Goal: Transaction & Acquisition: Purchase product/service

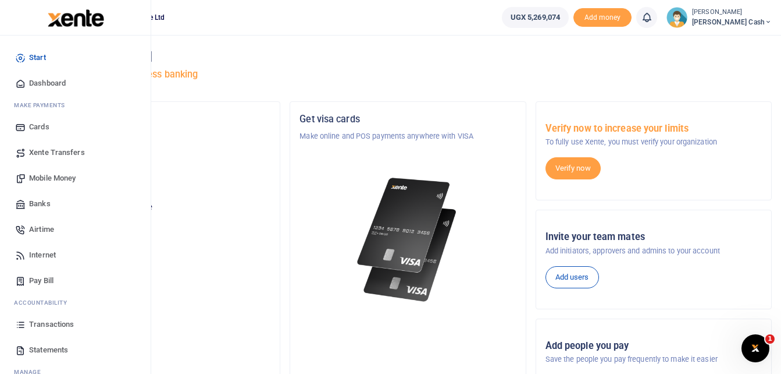
click at [47, 175] on span "Mobile Money" at bounding box center [52, 178] width 47 height 12
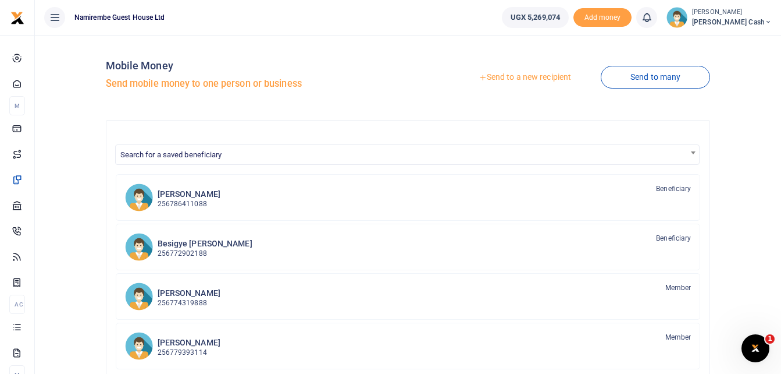
click at [525, 75] on link "Send to a new recipient" at bounding box center [525, 77] width 152 height 21
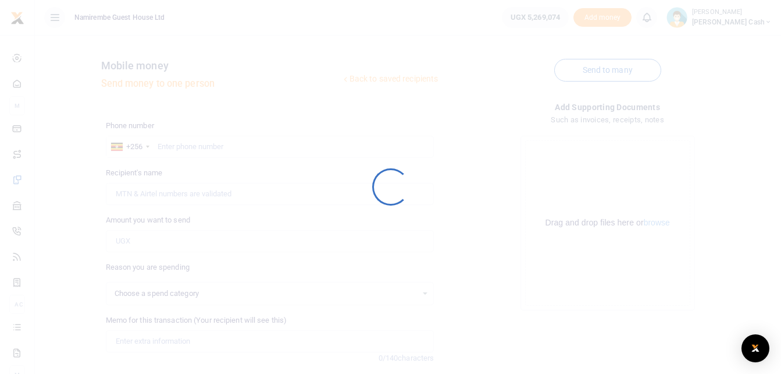
select select
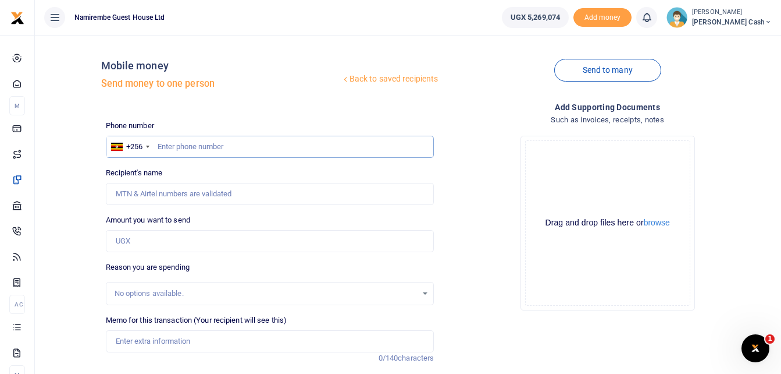
click at [174, 147] on input "text" at bounding box center [270, 147] width 329 height 22
click at [174, 143] on input "text" at bounding box center [270, 147] width 329 height 22
type input "0784090186"
type input "Amos Muheza"
type input "0784090186"
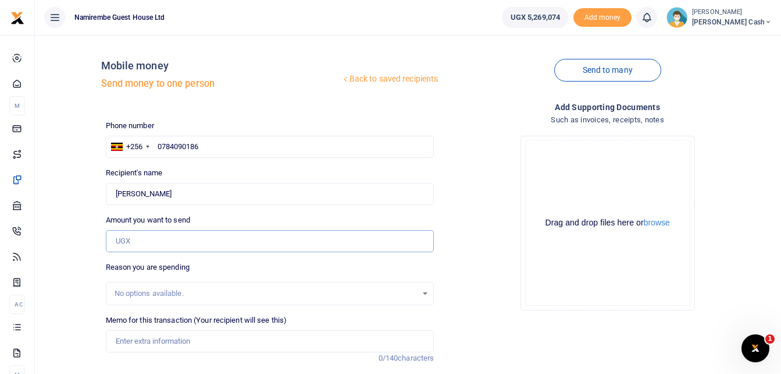
click at [129, 244] on input "Amount you want to send" at bounding box center [270, 241] width 329 height 22
click at [127, 243] on input "Amount you want to send" at bounding box center [270, 241] width 329 height 22
click at [117, 248] on input "Amount you want to send" at bounding box center [270, 241] width 329 height 22
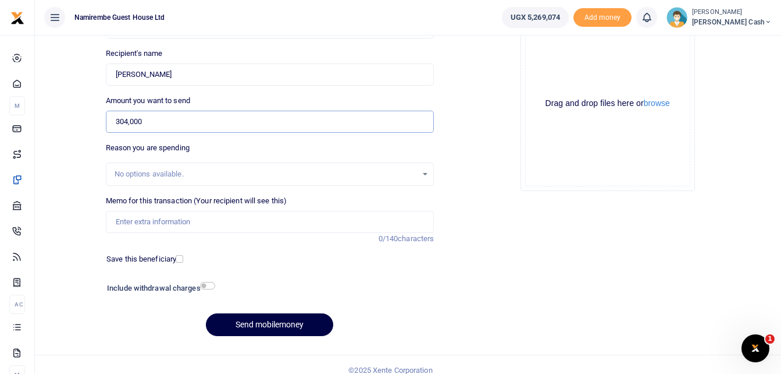
scroll to position [130, 0]
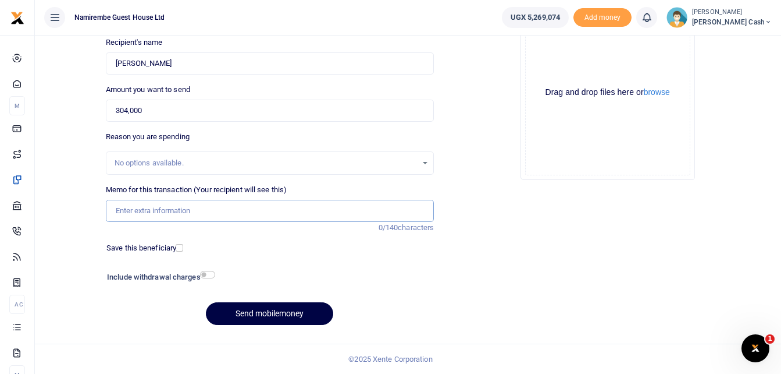
click at [117, 214] on input "Memo for this transaction (Your recipient will see this)" at bounding box center [270, 211] width 329 height 22
click at [335, 111] on input "304,000" at bounding box center [270, 111] width 329 height 22
click at [146, 111] on input "304,000" at bounding box center [270, 111] width 329 height 22
type input "309,000"
click at [127, 209] on input "Memo for this transaction (Your recipient will see this)" at bounding box center [270, 211] width 329 height 22
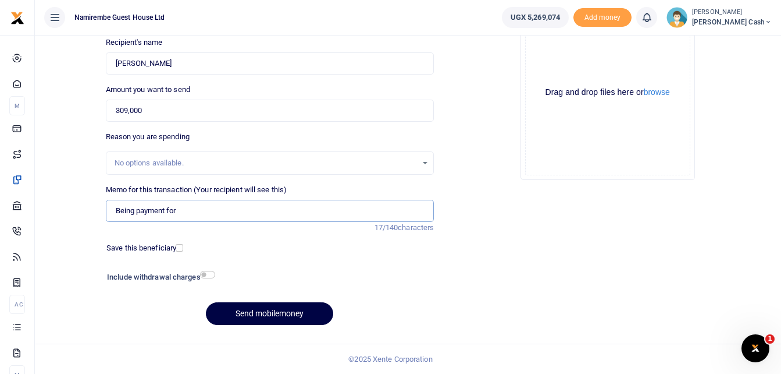
type input "Being payment for"
click at [361, 109] on input "309,000" at bounding box center [270, 111] width 329 height 22
click at [152, 106] on input "309,000" at bounding box center [270, 111] width 329 height 22
type input "319,000"
click at [183, 206] on input "Being payment for" at bounding box center [270, 211] width 329 height 22
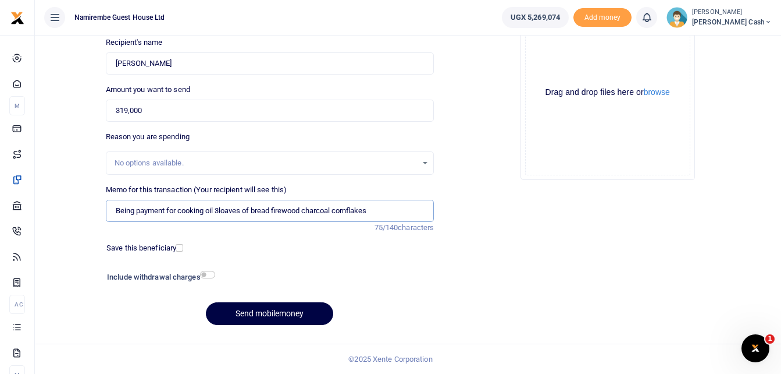
type input "Being payment for cooking oil 3loaves of bread firewood charcoal cornflakes"
click at [207, 273] on input "checkbox" at bounding box center [207, 275] width 15 height 8
checkbox input "true"
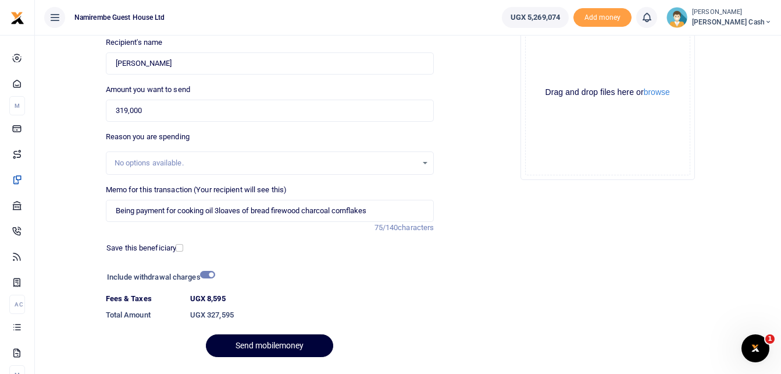
click at [265, 344] on button "Send mobilemoney" at bounding box center [269, 345] width 127 height 23
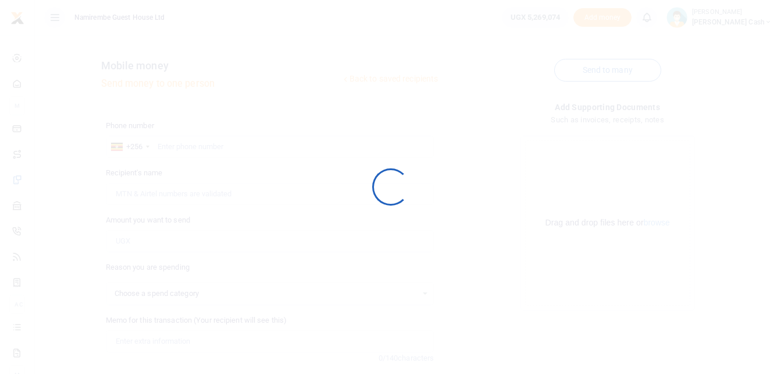
scroll to position [130, 0]
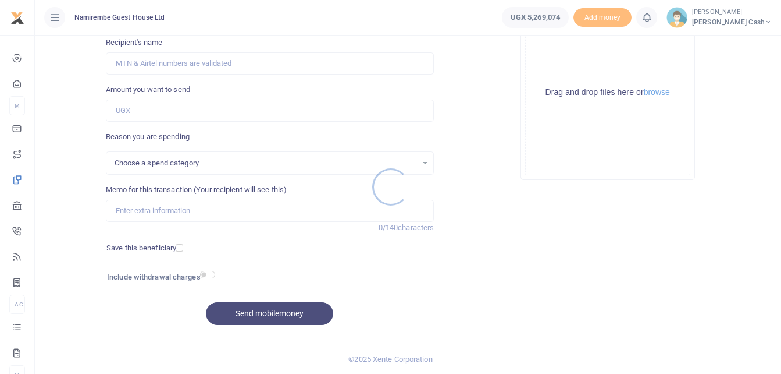
select select
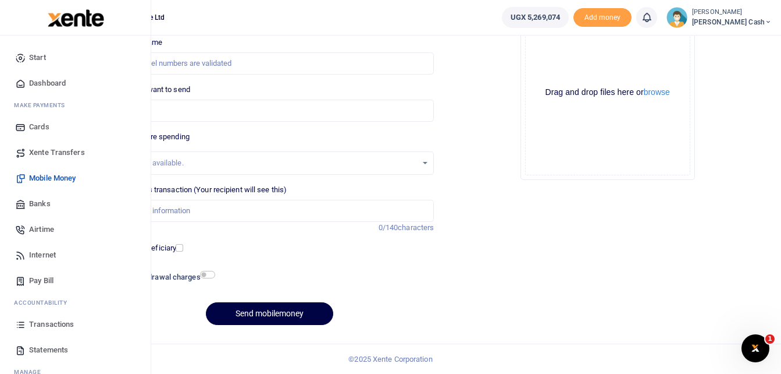
click at [44, 325] on span "Transactions" at bounding box center [51, 324] width 45 height 12
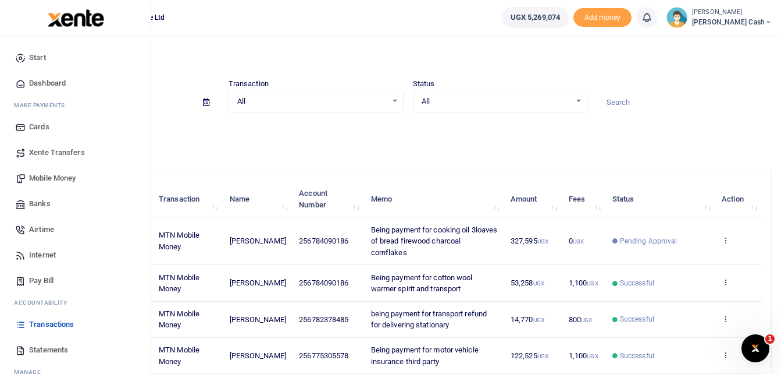
click at [59, 173] on span "Mobile Money" at bounding box center [52, 178] width 47 height 12
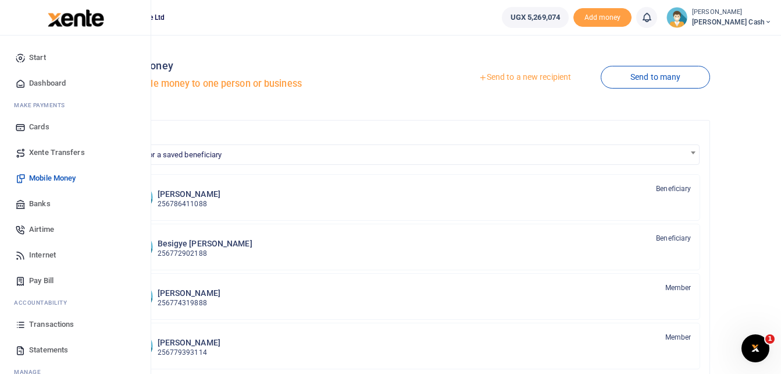
click at [56, 177] on span "Mobile Money" at bounding box center [52, 178] width 47 height 12
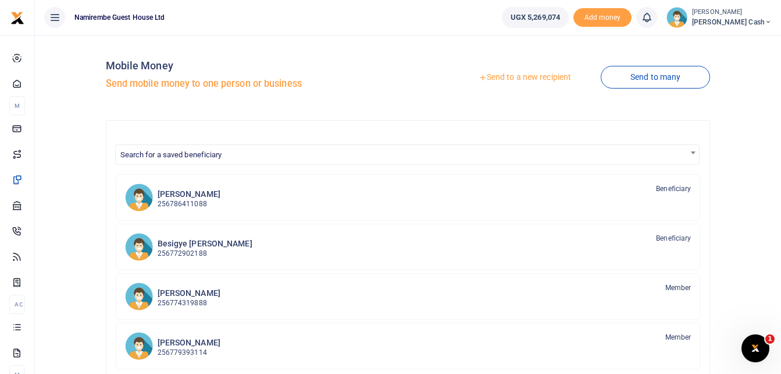
click at [522, 77] on link "Send to a new recipient" at bounding box center [525, 77] width 152 height 21
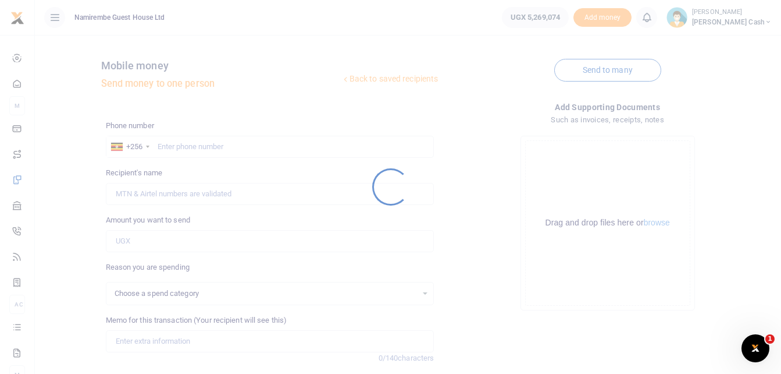
select select
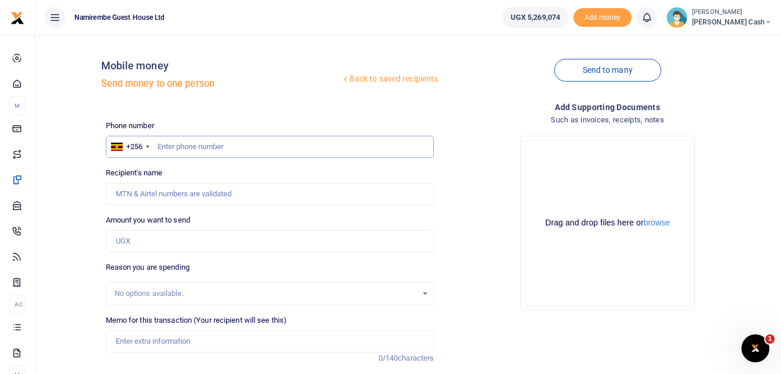
click at [172, 145] on input "text" at bounding box center [270, 147] width 329 height 22
type input "0772902188"
type input "Nelson Besigye"
type input "0772902188"
click at [120, 239] on input "Amount you want to send" at bounding box center [270, 241] width 329 height 22
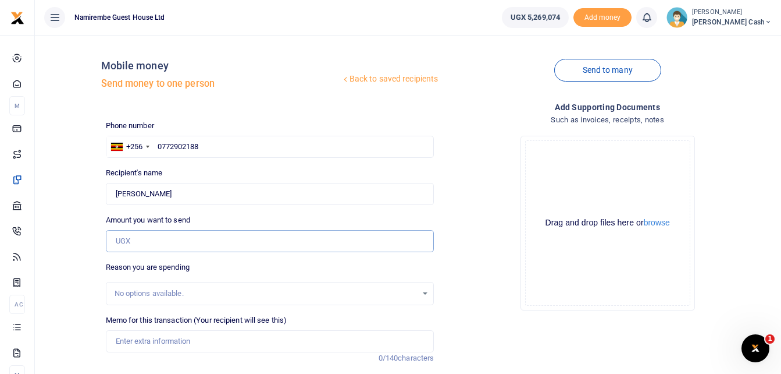
click at [121, 239] on input "Amount you want to send" at bounding box center [270, 241] width 329 height 22
type input "58,000"
click at [129, 346] on input "Memo for this transaction (Your recipient will see this)" at bounding box center [270, 341] width 329 height 22
click at [253, 343] on input "being payment for transport refund to ch and 2 jugs" at bounding box center [270, 341] width 329 height 22
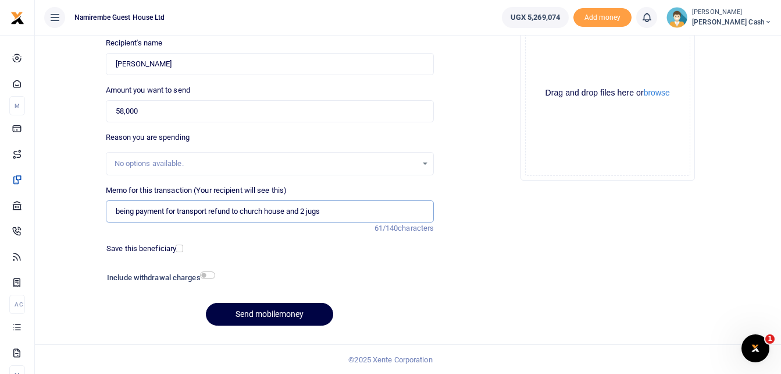
scroll to position [130, 0]
type input "being payment for transport refund to church house and 2 jugs"
click at [204, 273] on input "checkbox" at bounding box center [207, 275] width 15 height 8
checkbox input "true"
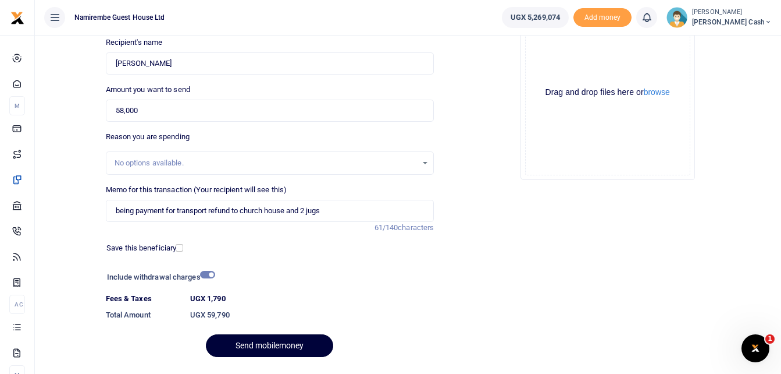
click at [265, 344] on button "Send mobilemoney" at bounding box center [269, 345] width 127 height 23
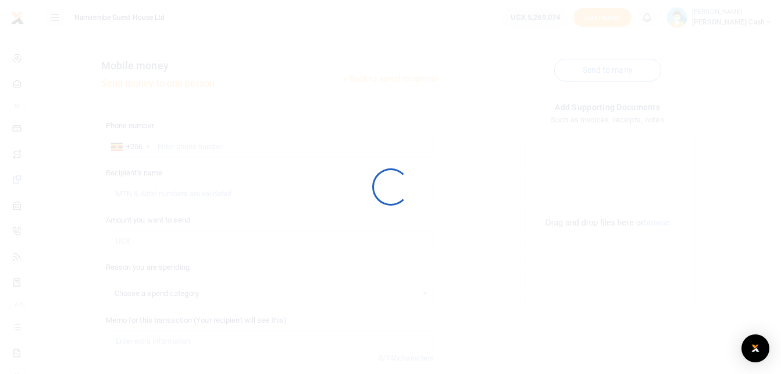
scroll to position [130, 0]
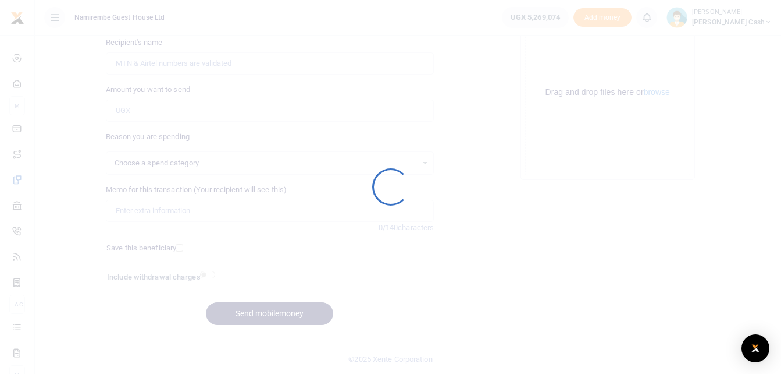
select select
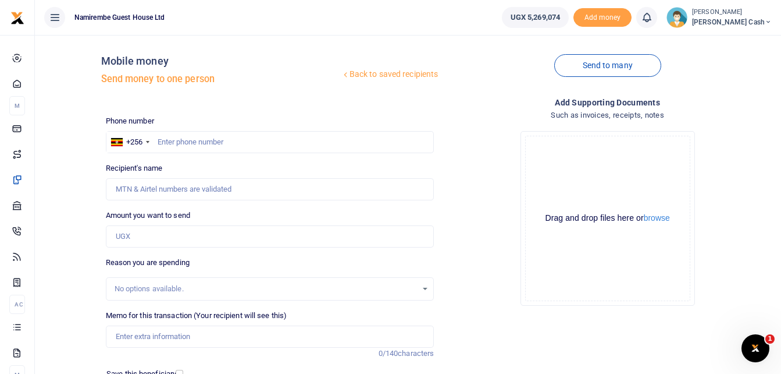
scroll to position [0, 0]
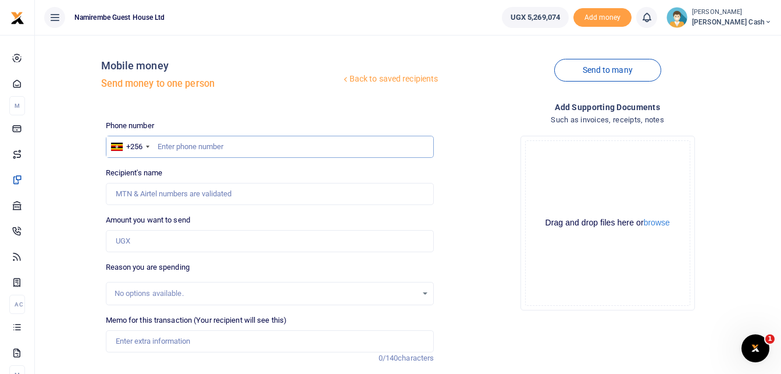
click at [183, 144] on input "text" at bounding box center [270, 147] width 329 height 22
type input "0757940878"
type input "[PERSON_NAME]"
type input "0757940878"
click at [123, 243] on input "Amount you want to send" at bounding box center [270, 241] width 329 height 22
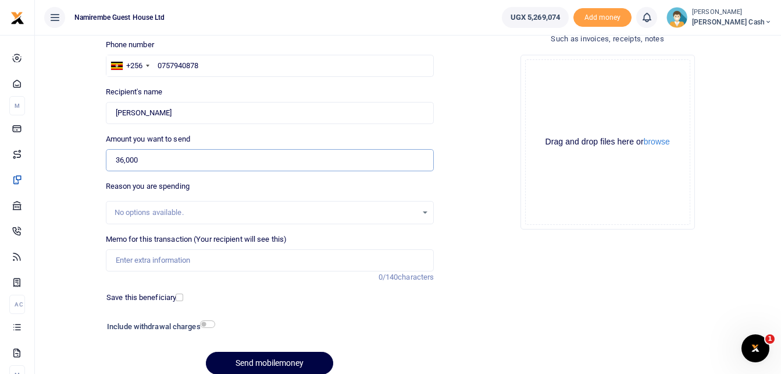
scroll to position [116, 0]
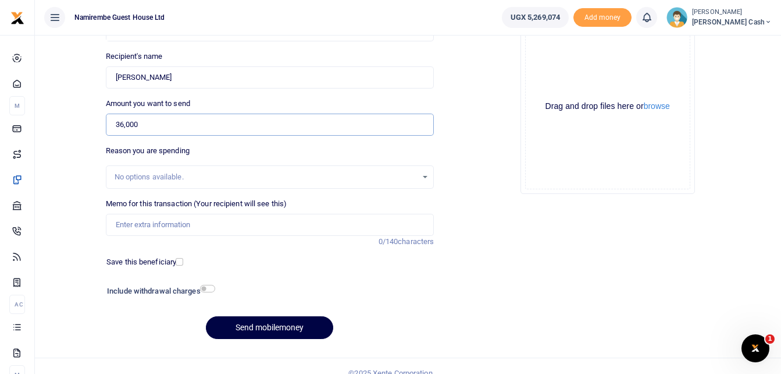
type input "36,000"
click at [120, 223] on input "Memo for this transaction (Your recipient will see this)" at bounding box center [270, 225] width 329 height 22
click at [151, 223] on input "being payemnt for 6" at bounding box center [270, 225] width 329 height 22
click at [168, 227] on input "being payemnt for 6" at bounding box center [270, 225] width 329 height 22
click at [186, 221] on input "being payment for 6" at bounding box center [270, 225] width 329 height 22
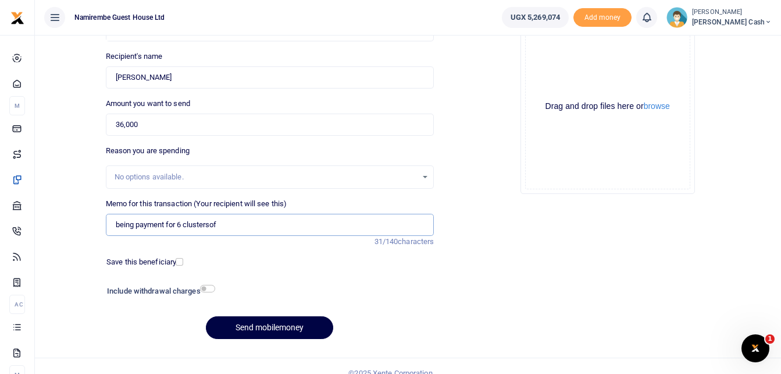
click at [230, 221] on input "being payment for 6 clustersof" at bounding box center [270, 225] width 329 height 22
type input "being payment for 6 clusters of yellow bananas for Saturday and transport"
click at [209, 289] on input "checkbox" at bounding box center [207, 289] width 15 height 8
checkbox input "true"
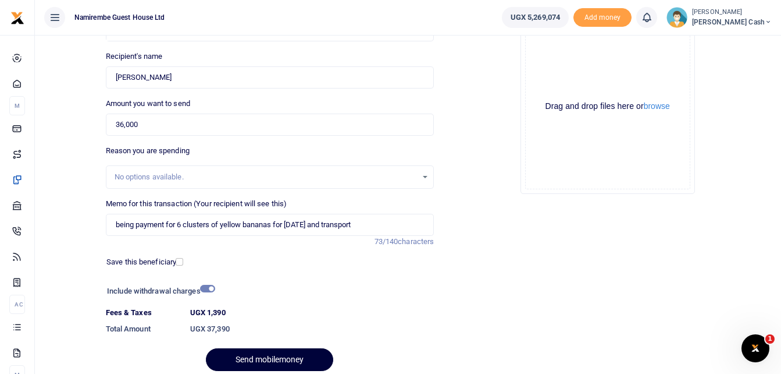
click at [268, 357] on button "Send mobilemoney" at bounding box center [269, 359] width 127 height 23
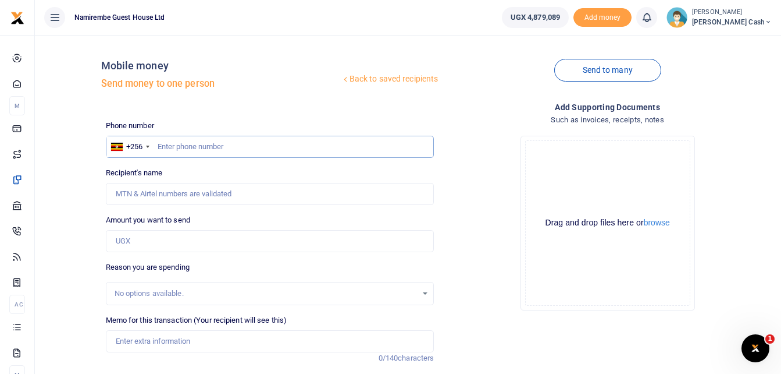
click at [173, 146] on input "text" at bounding box center [270, 147] width 329 height 22
type input "0786411088"
type input "[PERSON_NAME]"
type input "0786411088"
click at [125, 245] on input "Amount you want to send" at bounding box center [270, 241] width 329 height 22
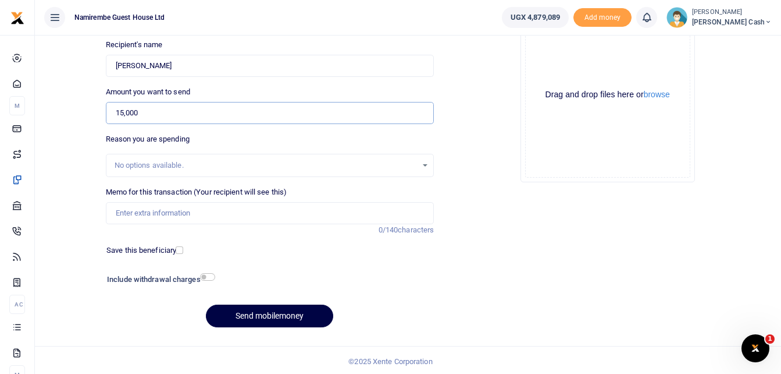
scroll to position [130, 0]
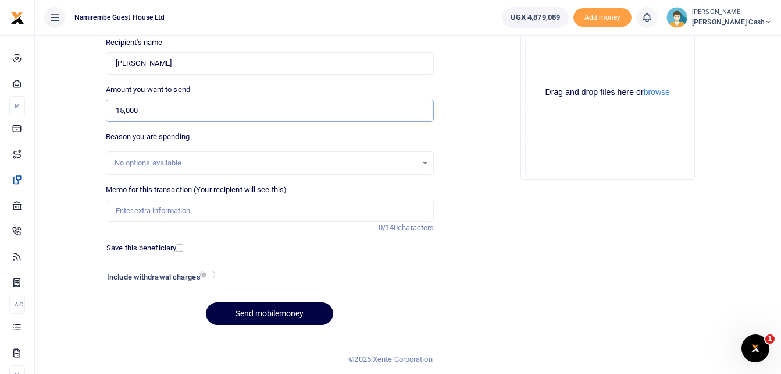
type input "15,000"
click at [126, 211] on input "Memo for this transaction (Your recipient will see this)" at bounding box center [270, 211] width 329 height 22
type input "being payment for transport refund for two days at [GEOGRAPHIC_DATA]"
click at [207, 273] on input "checkbox" at bounding box center [207, 275] width 15 height 8
checkbox input "true"
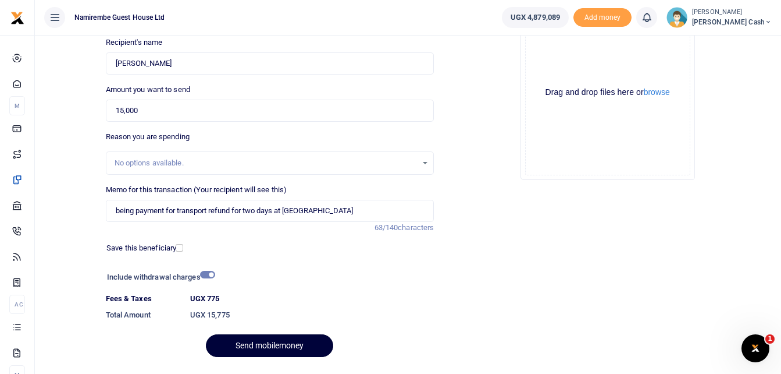
click at [275, 341] on button "Send mobilemoney" at bounding box center [269, 345] width 127 height 23
click at [275, 341] on div "Send mobilemoney" at bounding box center [270, 345] width 329 height 23
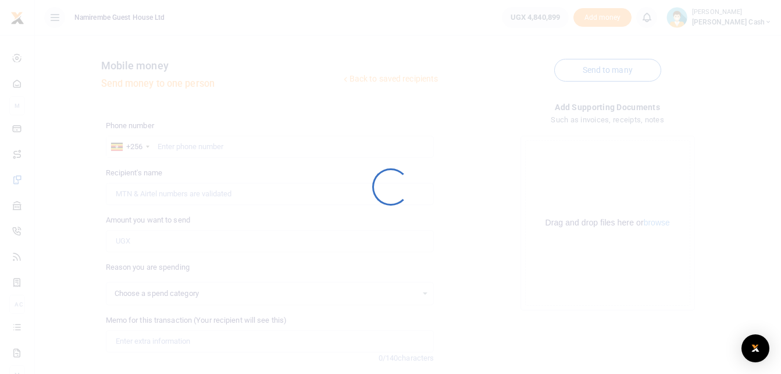
scroll to position [130, 0]
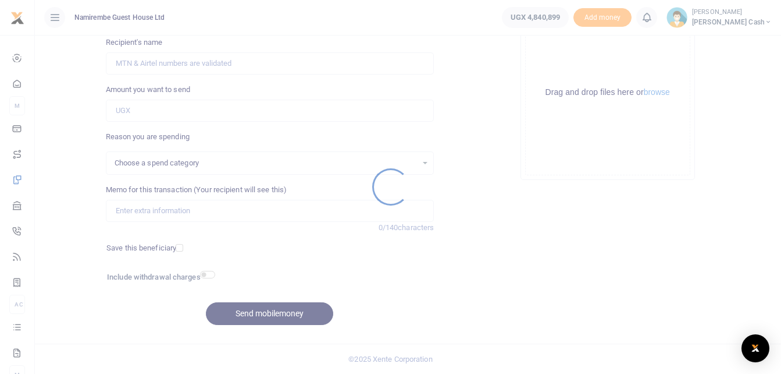
select select
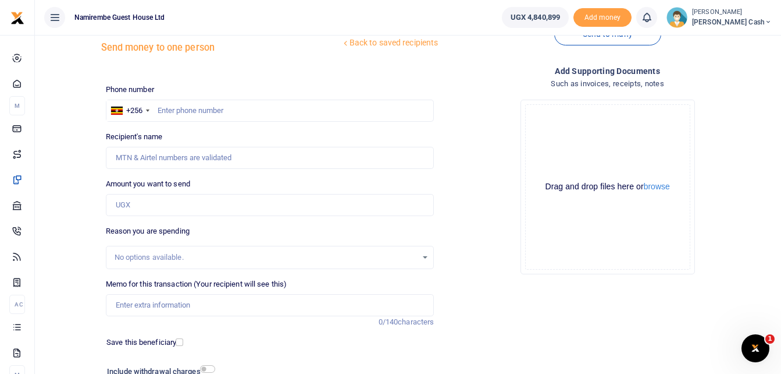
scroll to position [0, 0]
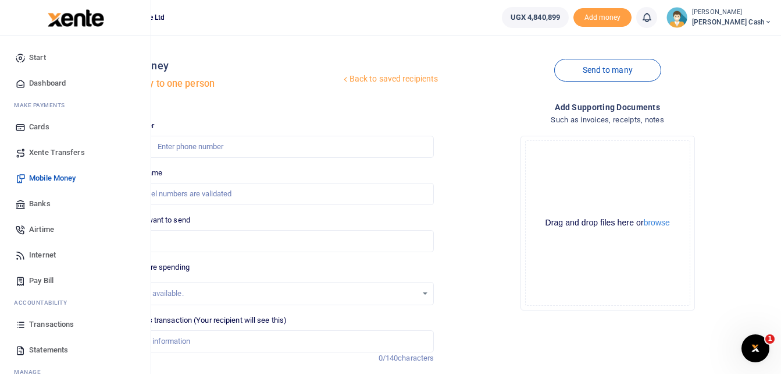
click at [50, 325] on span "Transactions" at bounding box center [51, 324] width 45 height 12
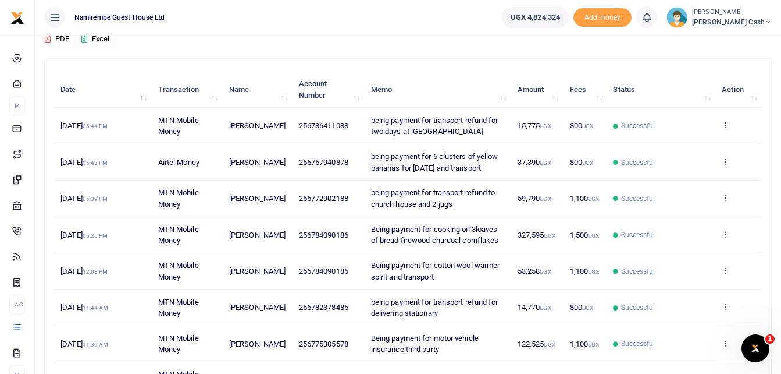
scroll to position [116, 0]
